Goal: Information Seeking & Learning: Learn about a topic

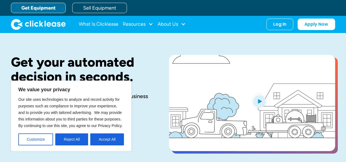
click at [153, 56] on div "Get your automated decision in seconds. The equipment you need to start or grow…" at bounding box center [173, 104] width 325 height 98
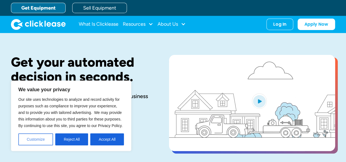
click at [42, 137] on button "Customize" at bounding box center [35, 140] width 35 height 12
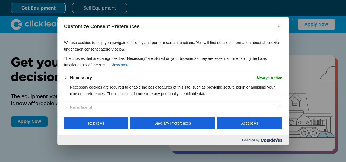
click at [278, 25] on img "Close" at bounding box center [279, 26] width 3 height 3
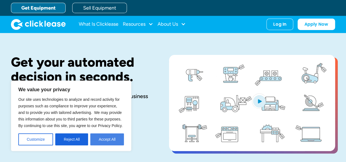
click at [110, 142] on button "Accept All" at bounding box center [107, 140] width 34 height 12
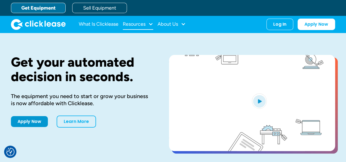
click at [145, 24] on div "Resources" at bounding box center [134, 24] width 23 height 0
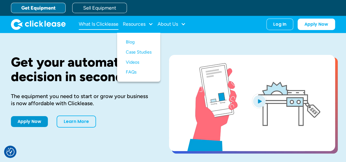
click at [117, 24] on link "What Is Clicklease" at bounding box center [99, 24] width 40 height 11
